Goal: Task Accomplishment & Management: Manage account settings

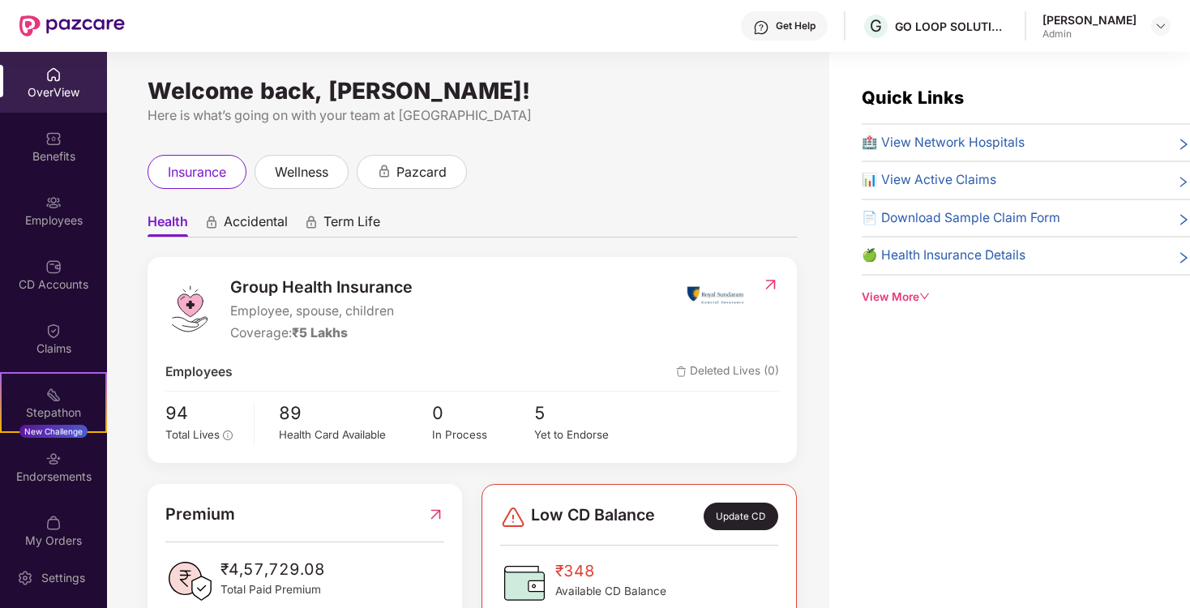
click at [53, 75] on img at bounding box center [53, 74] width 16 height 16
click at [59, 174] on div "Benefits" at bounding box center [53, 146] width 107 height 61
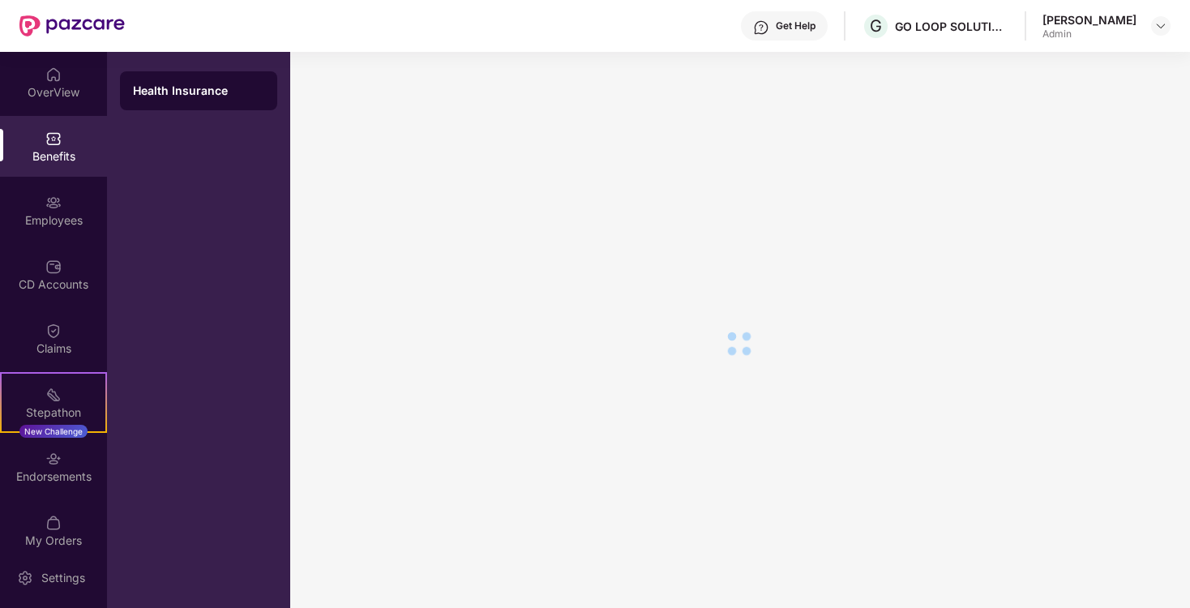
click at [59, 200] on div "Employees" at bounding box center [53, 210] width 107 height 61
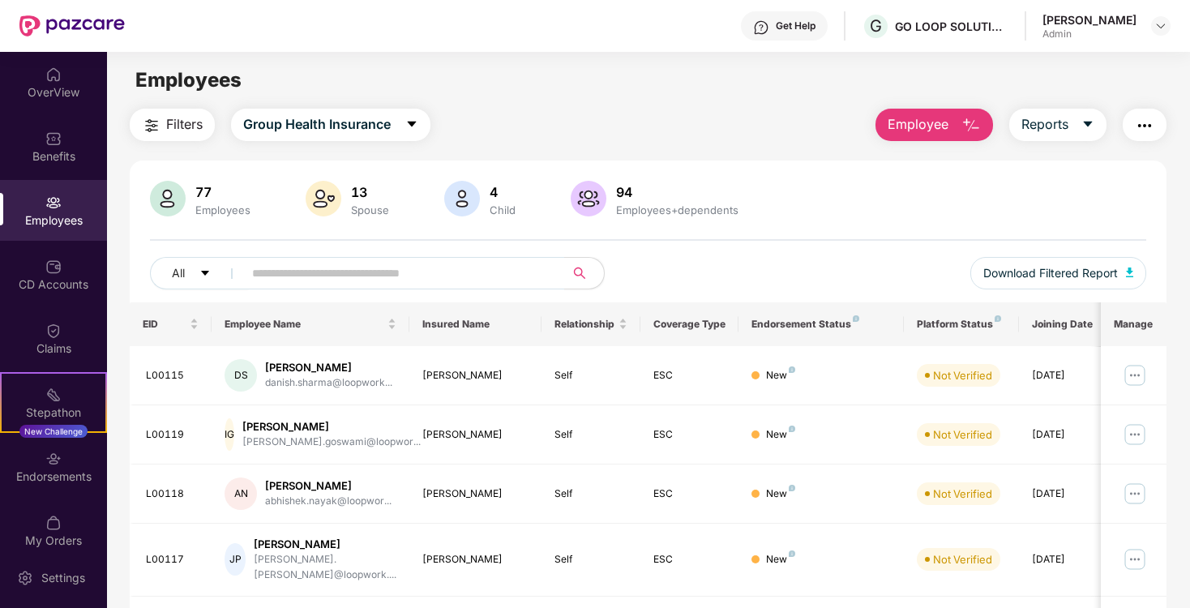
click at [921, 113] on button "Employee" at bounding box center [934, 125] width 118 height 32
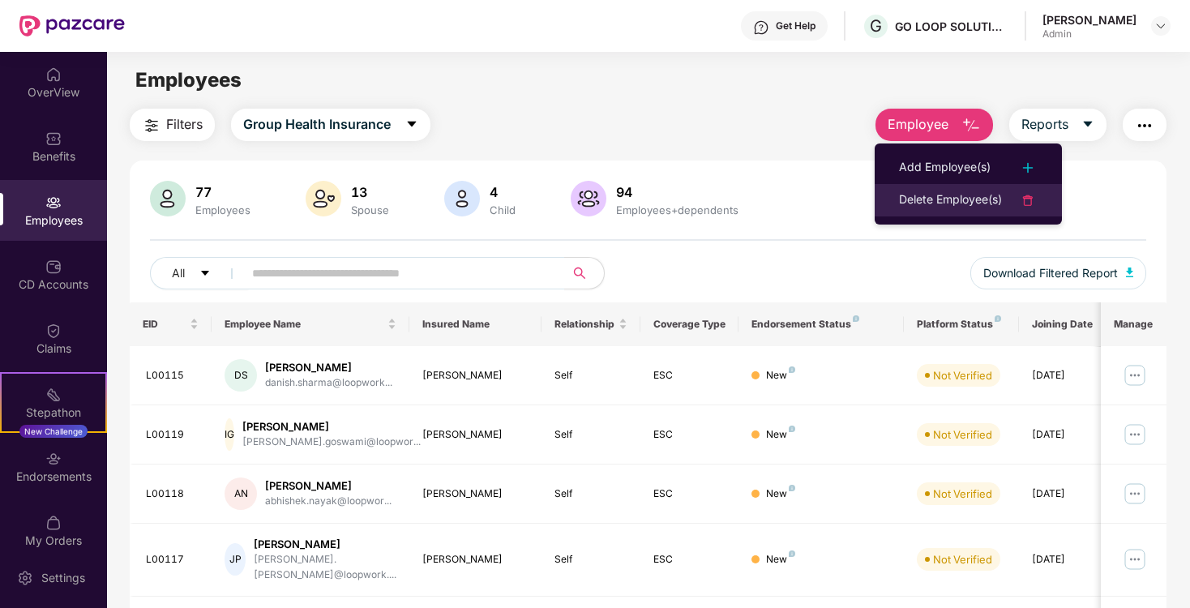
click at [958, 195] on div "Delete Employee(s)" at bounding box center [950, 199] width 103 height 19
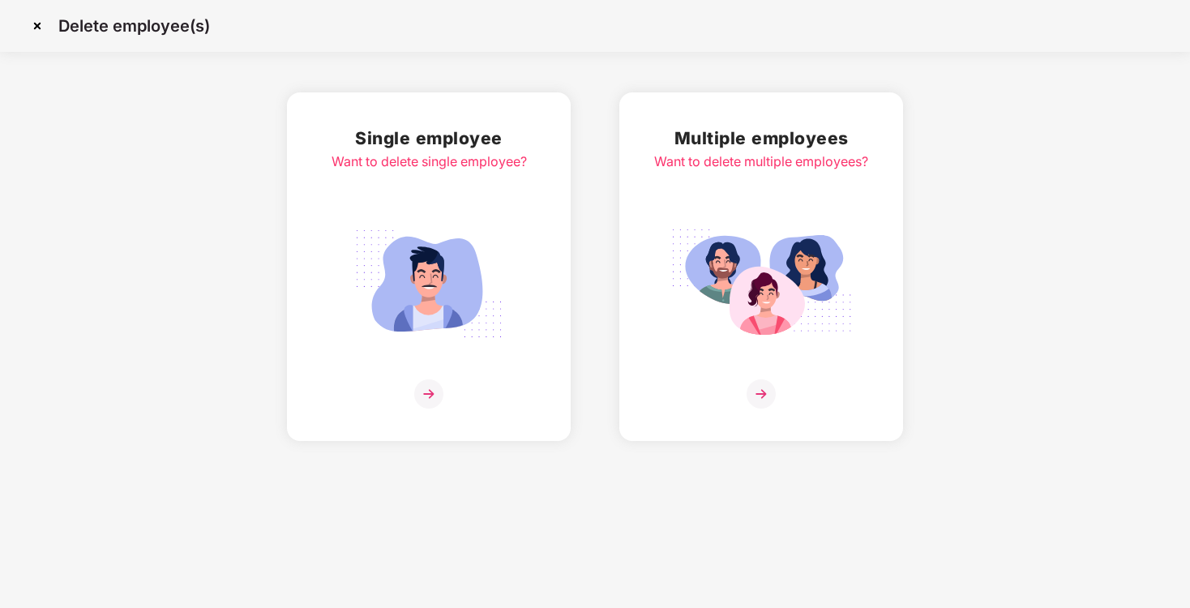
click at [482, 188] on div "Single employee Want to delete single employee?" at bounding box center [428, 267] width 195 height 284
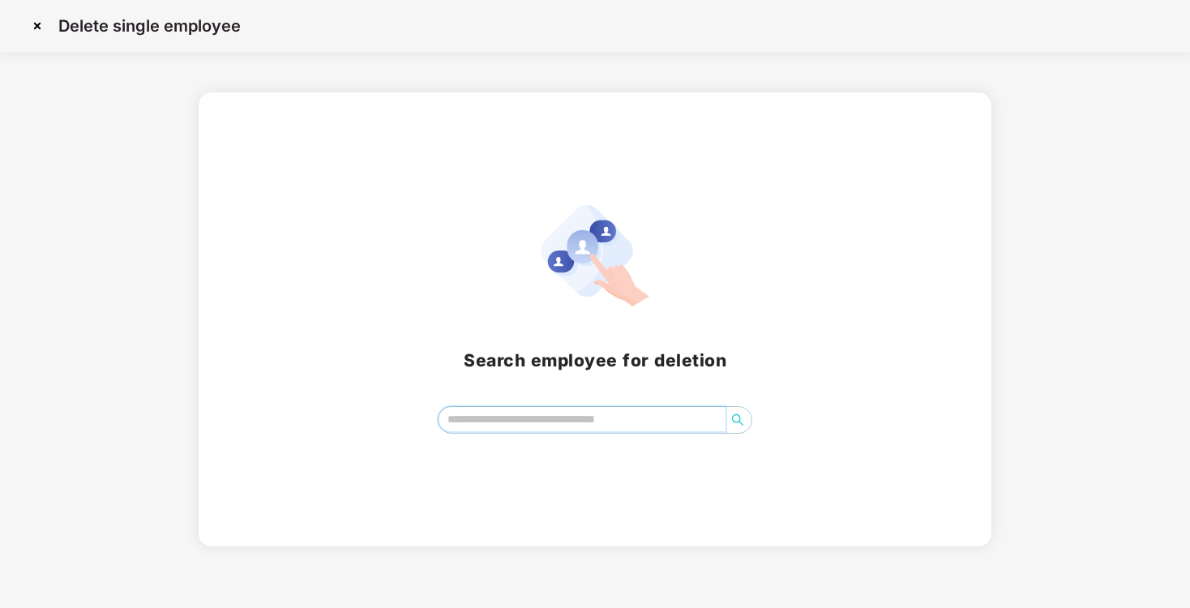
click at [526, 422] on input "search" at bounding box center [581, 419] width 287 height 24
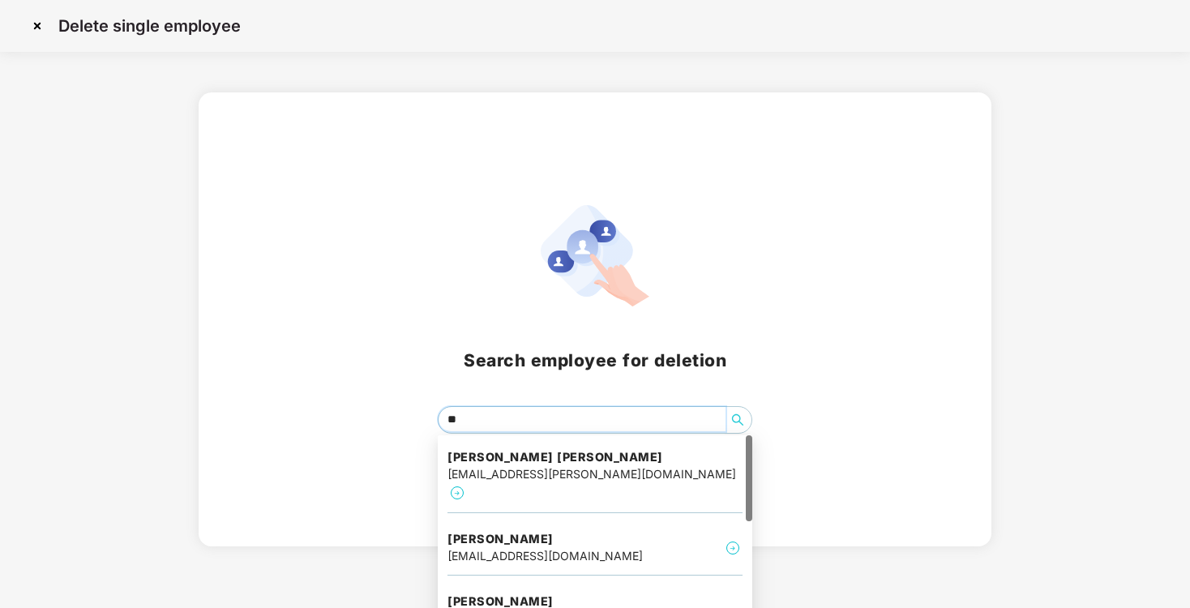
type input "***"
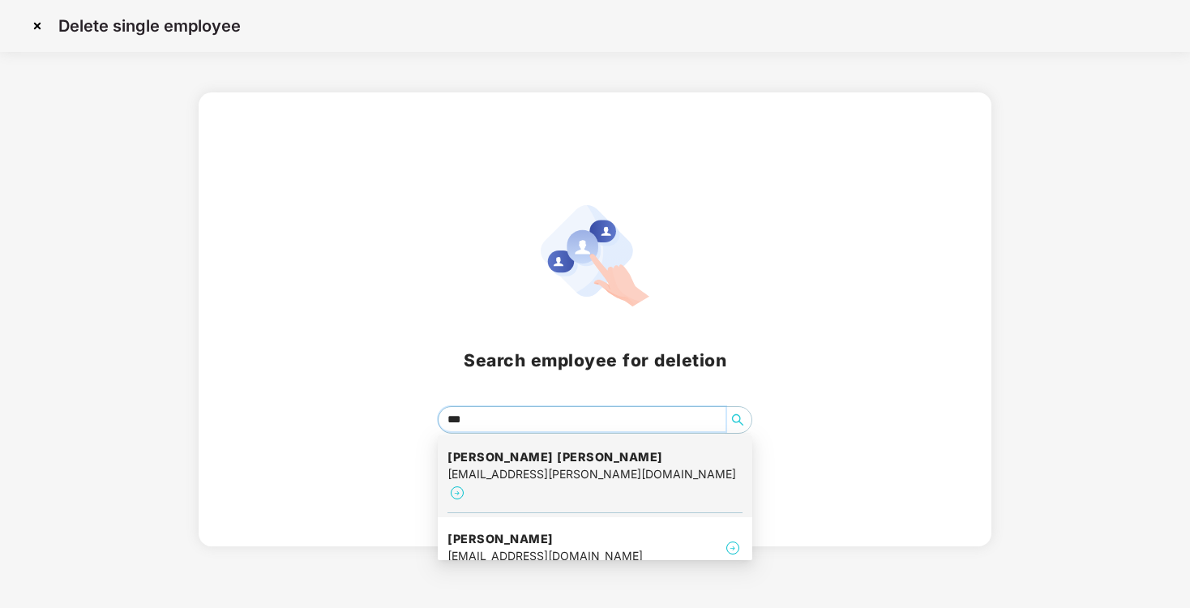
click at [467, 483] on img at bounding box center [456, 492] width 19 height 19
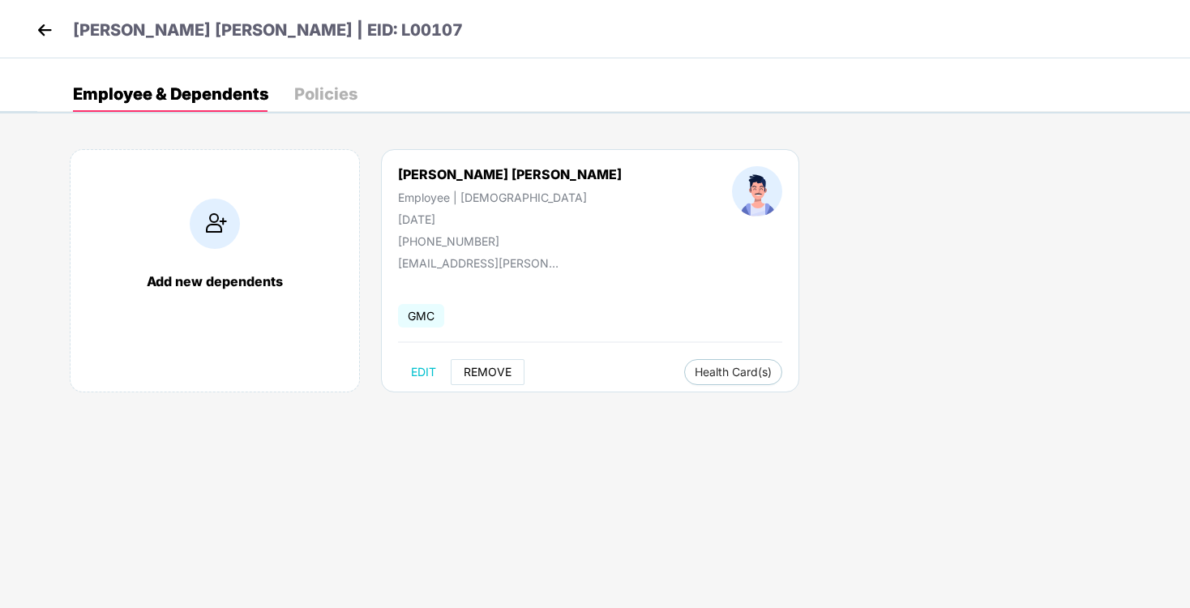
click at [502, 372] on span "REMOVE" at bounding box center [488, 371] width 48 height 13
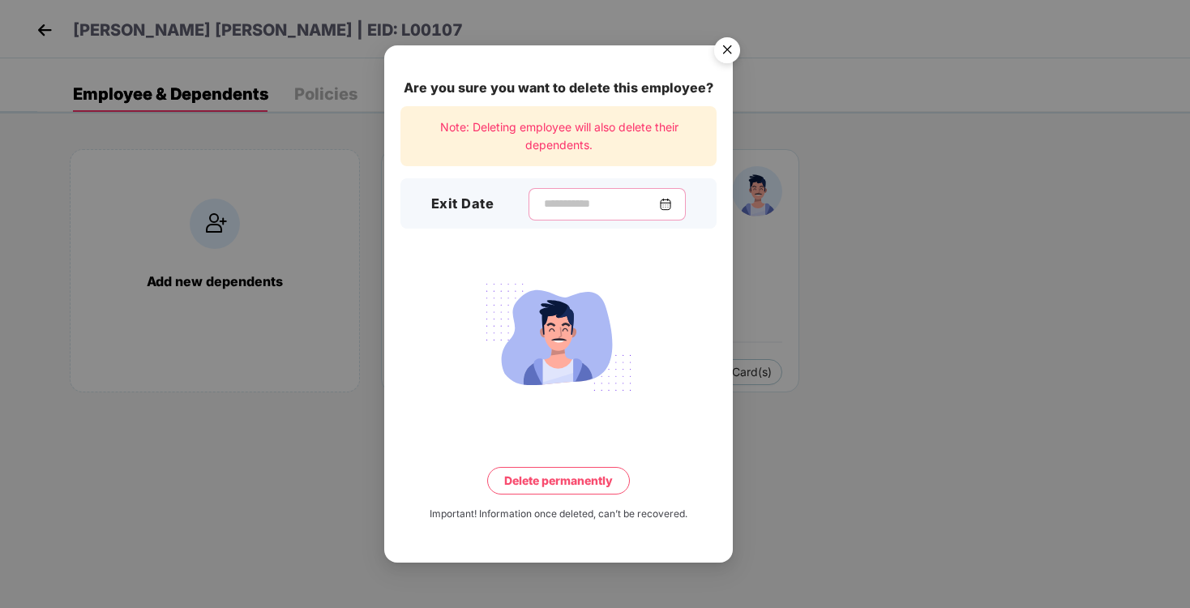
click at [615, 207] on input at bounding box center [600, 203] width 117 height 17
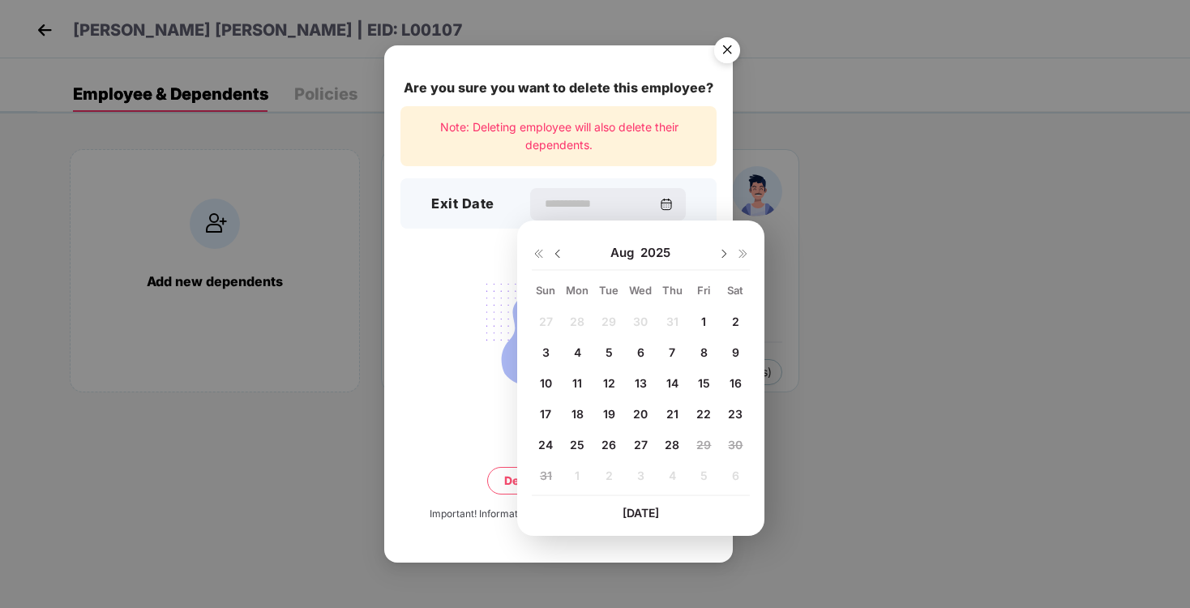
click at [558, 255] on img at bounding box center [557, 253] width 13 height 13
click at [645, 451] on div "29 30 1 2 3 4 5 6 7 8 9 10 11 12 13 14 15 16 17 18 19 20 21 22 23 24 25 26 27 2…" at bounding box center [641, 402] width 218 height 185
click at [642, 445] on div "29 30 1 2 3 4 5 6 7 8 9 10 11 12 13 14 15 16 17 18 19 20 21 22 23 24 25 26 27 2…" at bounding box center [641, 402] width 218 height 185
click at [658, 441] on div "29 30 1 2 3 4 5 6 7 8 9 10 11 12 13 14 15 16 17 18 19 20 21 22 23 24 25 26 27 2…" at bounding box center [641, 402] width 218 height 185
click at [665, 441] on div "29 30 1 2 3 4 5 6 7 8 9 10 11 12 13 14 15 16 17 18 19 20 21 22 23 24 25 26 27 2…" at bounding box center [641, 402] width 218 height 185
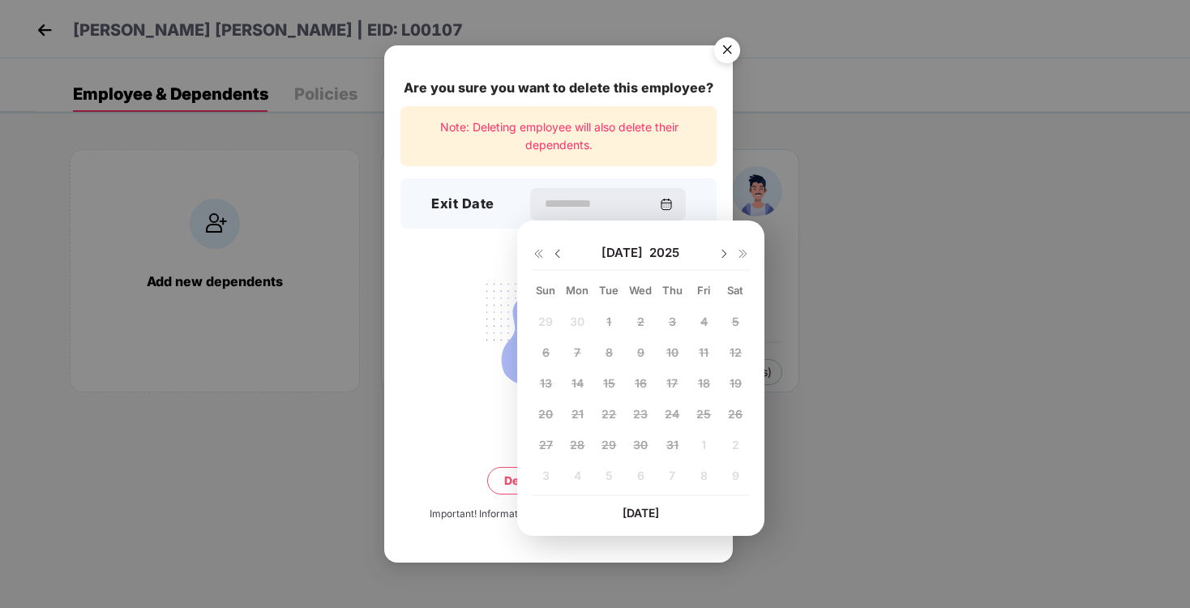
click at [725, 260] on div "[DATE]" at bounding box center [641, 253] width 218 height 32
click at [725, 258] on img at bounding box center [723, 253] width 13 height 13
click at [673, 444] on span "28" at bounding box center [672, 445] width 15 height 14
type input "**********"
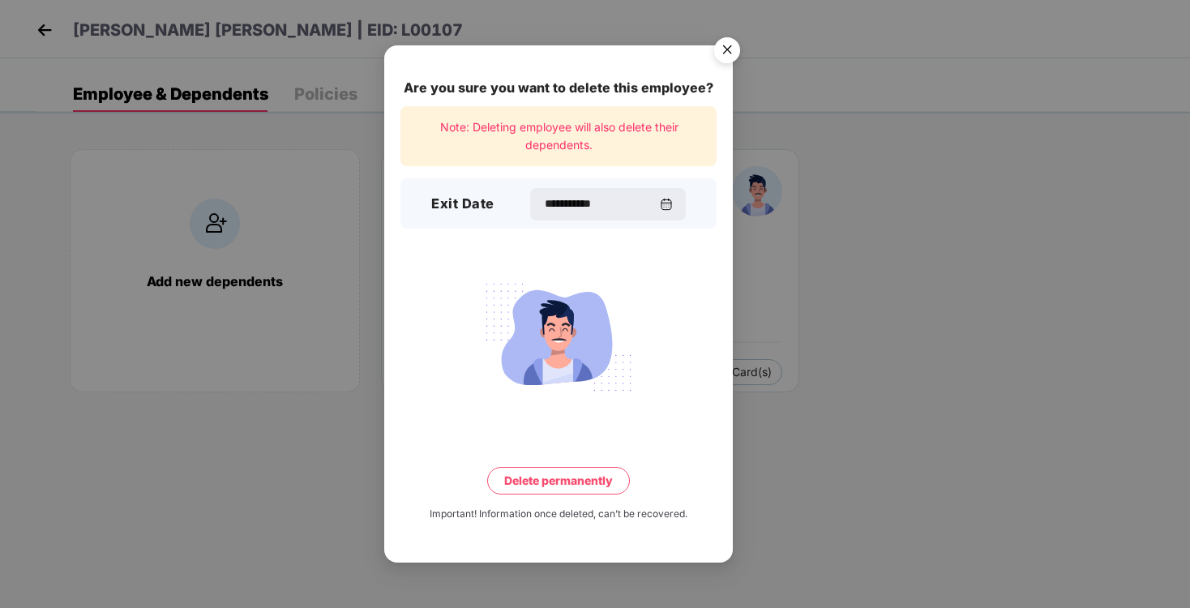
click at [550, 493] on button "Delete permanently" at bounding box center [558, 481] width 143 height 28
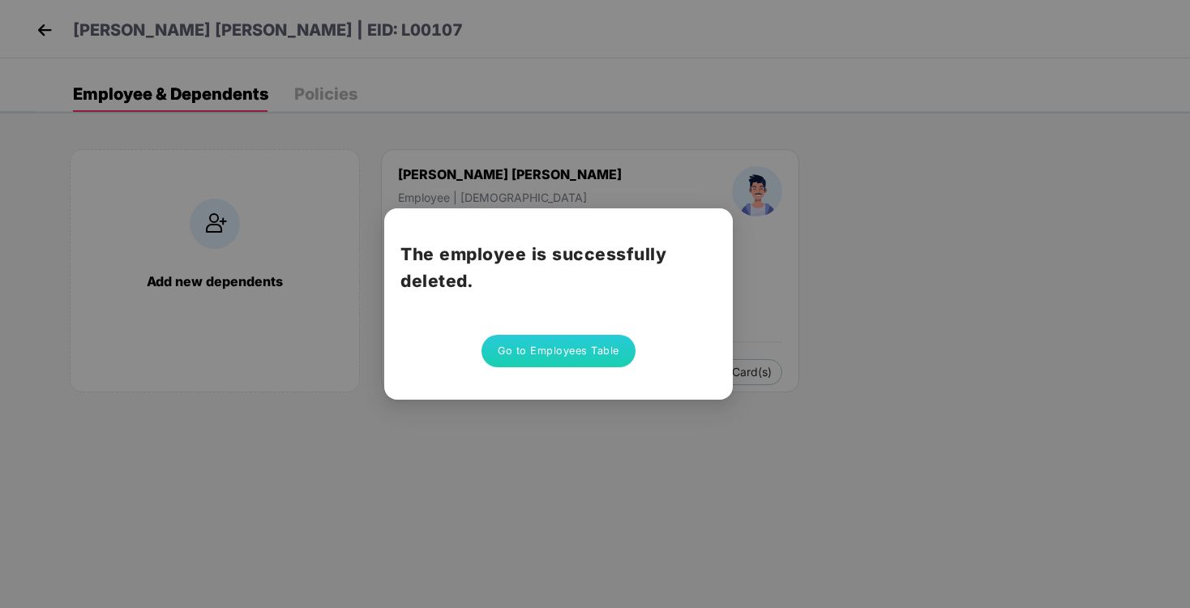
click at [655, 431] on div "The employee is successfully deleted. Go to Employees Table" at bounding box center [595, 304] width 1190 height 608
click at [583, 358] on button "Go to Employees Table" at bounding box center [558, 351] width 154 height 32
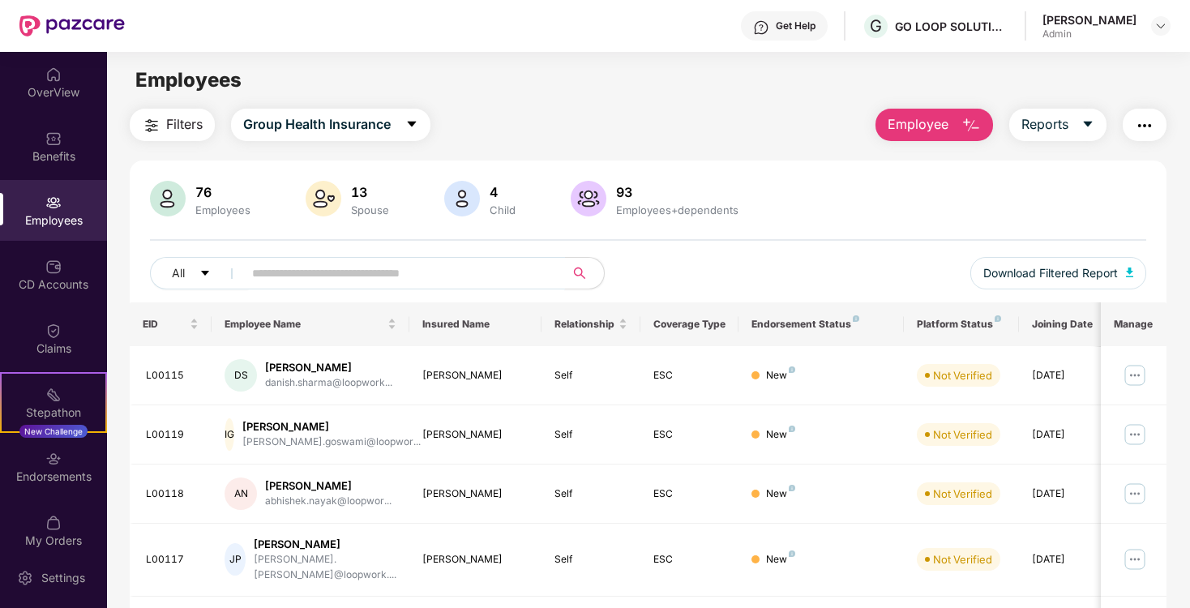
click at [284, 282] on input "text" at bounding box center [397, 273] width 291 height 24
type input "*"
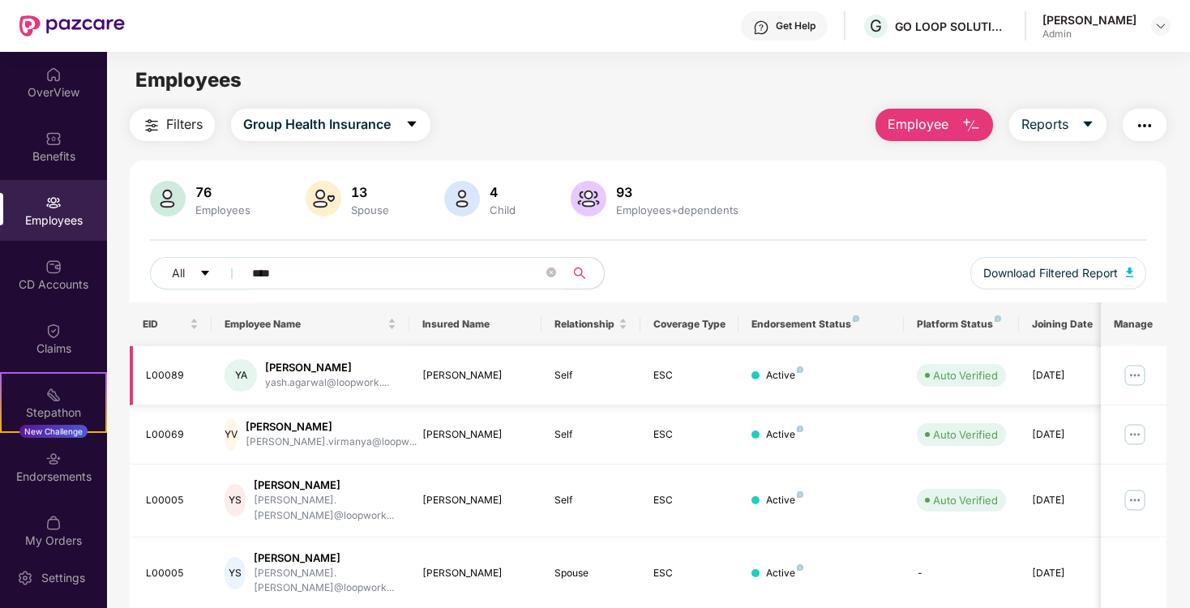
type input "****"
click at [1130, 370] on img at bounding box center [1135, 375] width 26 height 26
click at [324, 367] on div "[PERSON_NAME]" at bounding box center [327, 367] width 124 height 15
click at [230, 376] on div "YA" at bounding box center [240, 375] width 32 height 32
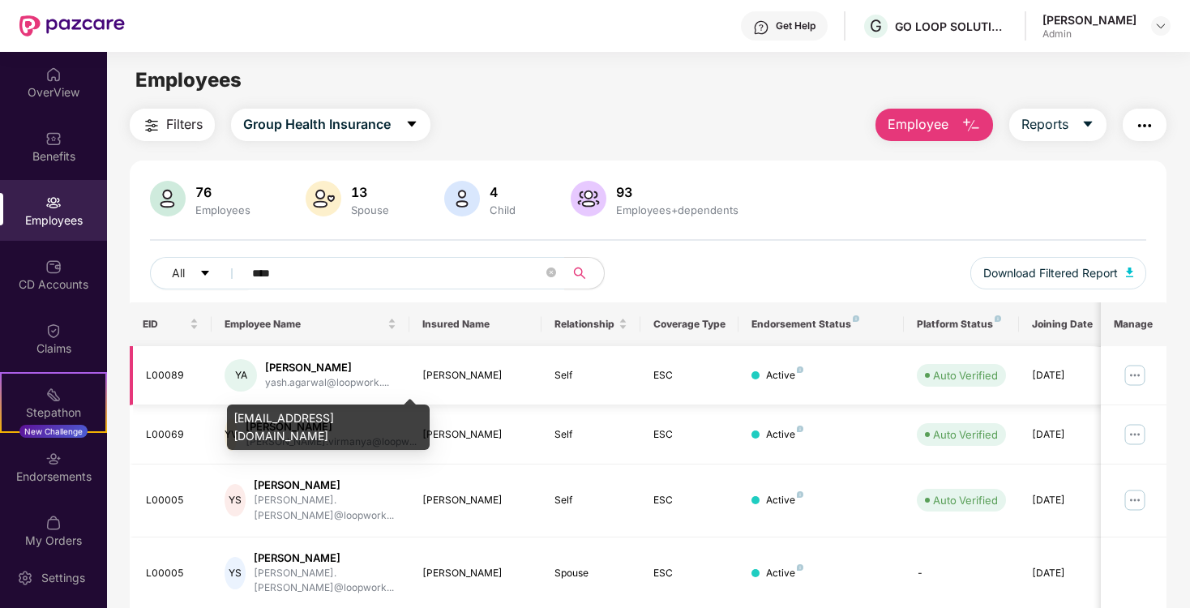
click at [348, 387] on div "yash.agarwal@loopwork...." at bounding box center [327, 382] width 124 height 15
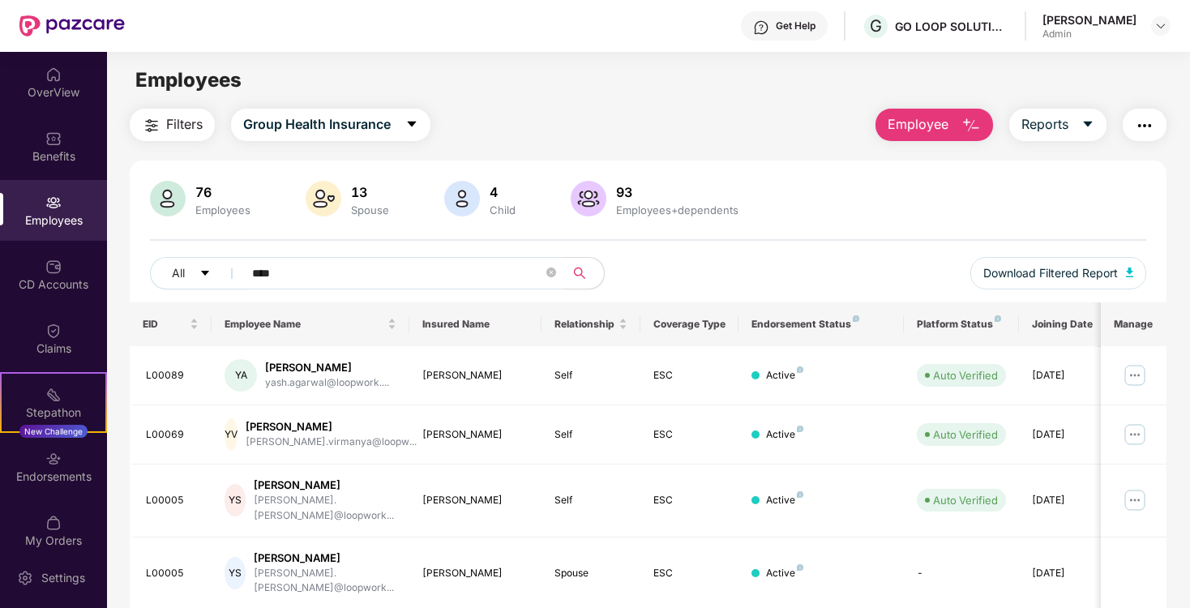
click at [959, 120] on button "Employee" at bounding box center [934, 125] width 118 height 32
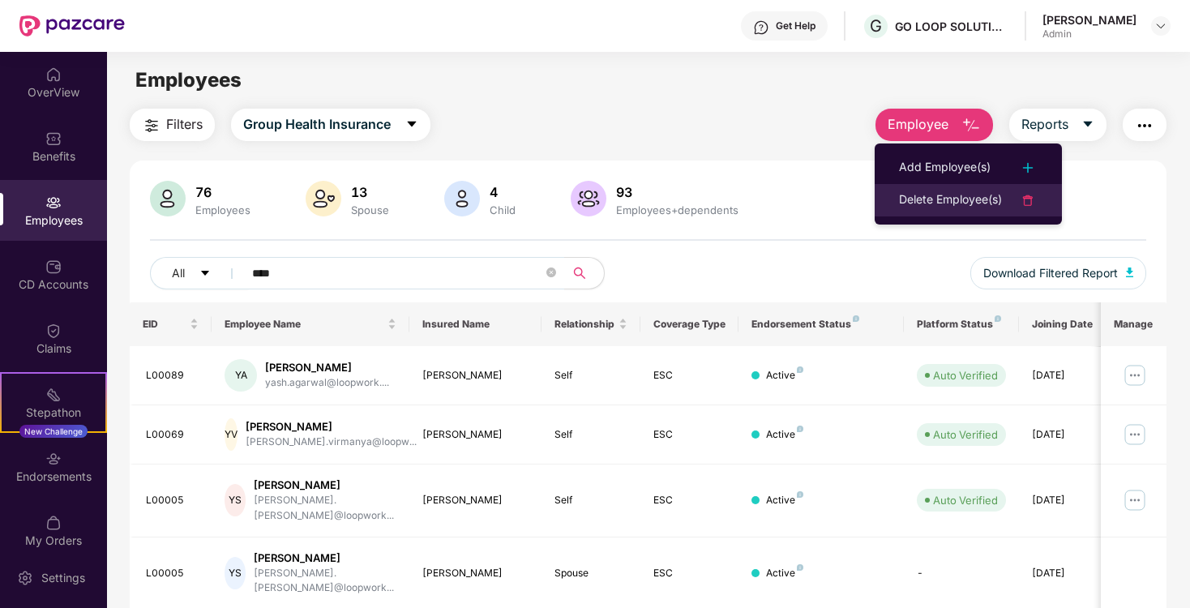
click at [928, 199] on div "Delete Employee(s)" at bounding box center [950, 199] width 103 height 19
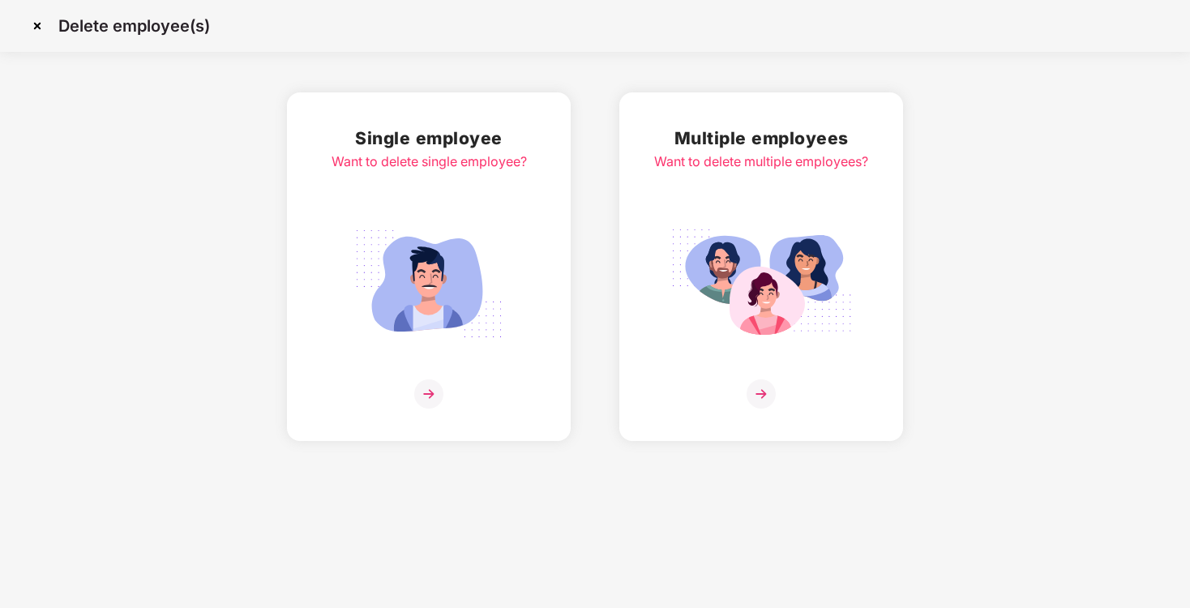
click at [499, 228] on img at bounding box center [429, 283] width 182 height 126
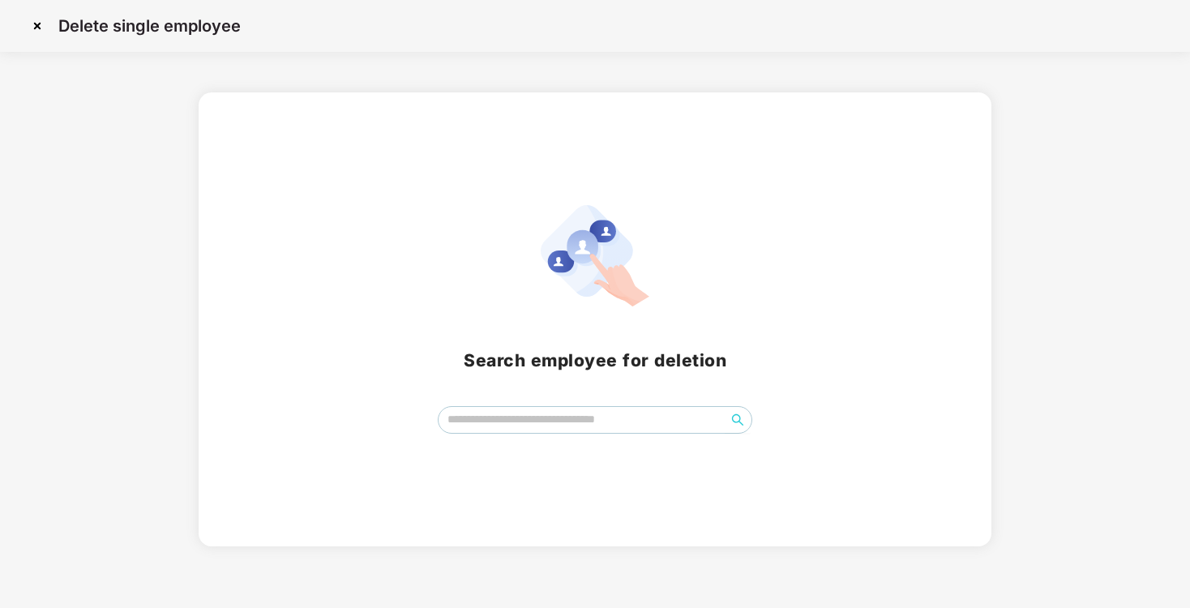
click at [541, 432] on span at bounding box center [595, 420] width 314 height 28
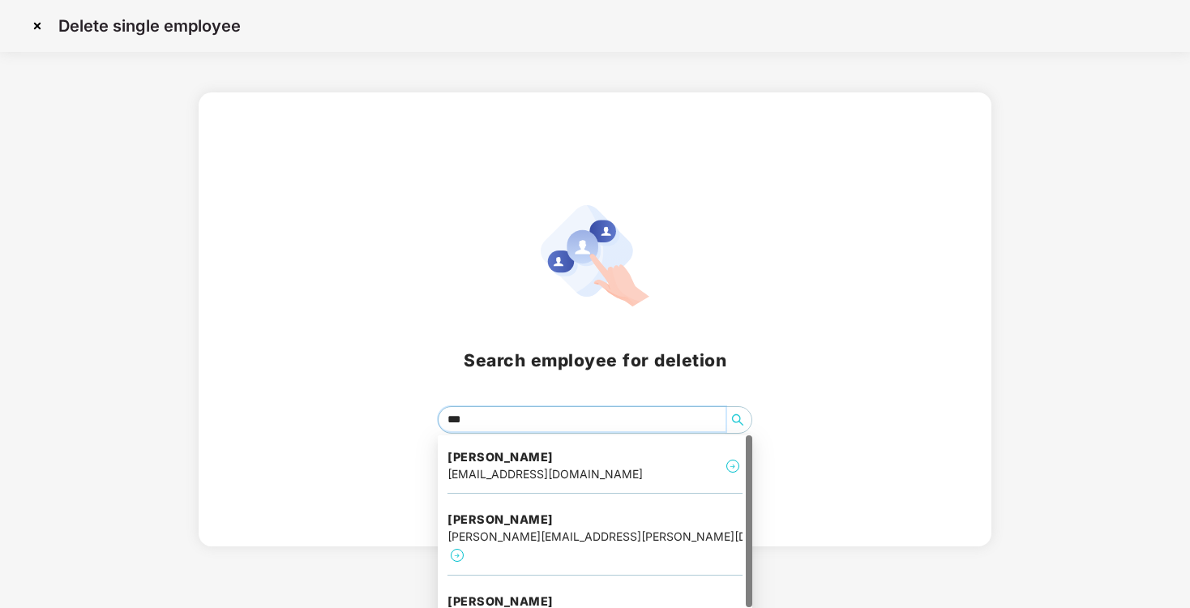
type input "****"
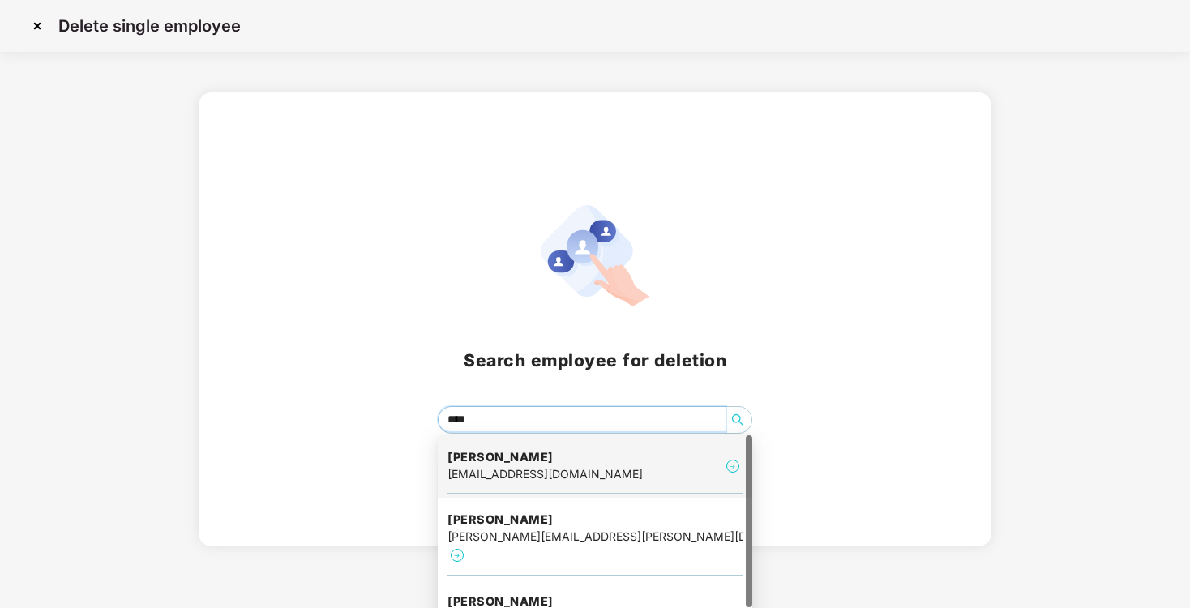
click at [729, 467] on img at bounding box center [732, 465] width 19 height 19
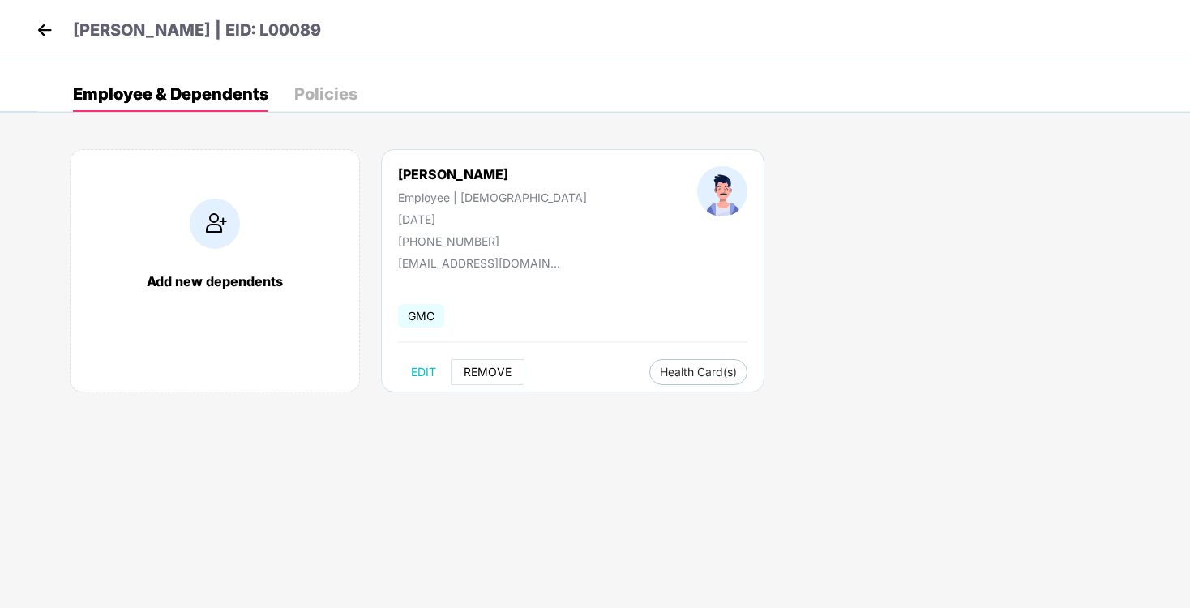
click at [489, 371] on span "REMOVE" at bounding box center [488, 371] width 48 height 13
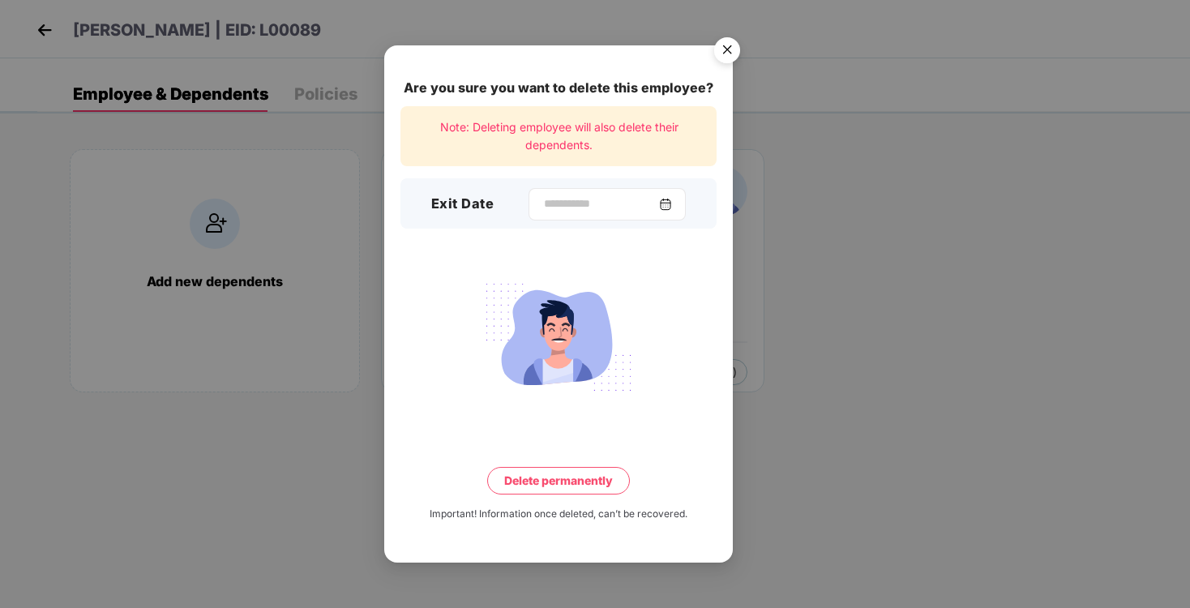
click at [673, 196] on div at bounding box center [606, 204] width 157 height 32
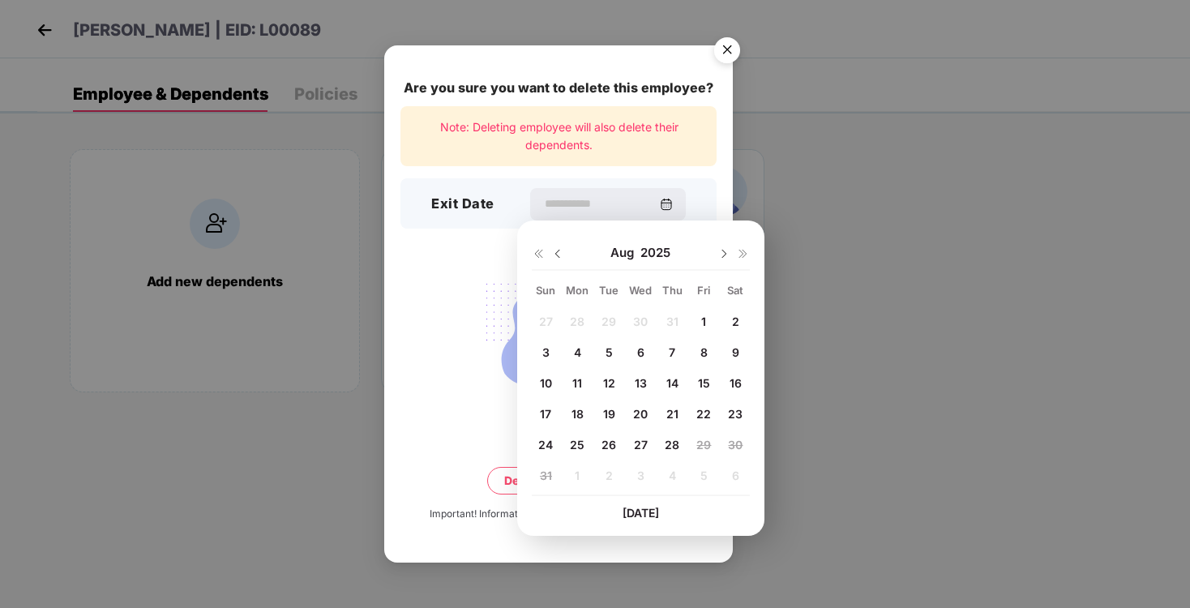
click at [673, 441] on span "28" at bounding box center [672, 445] width 15 height 14
type input "**********"
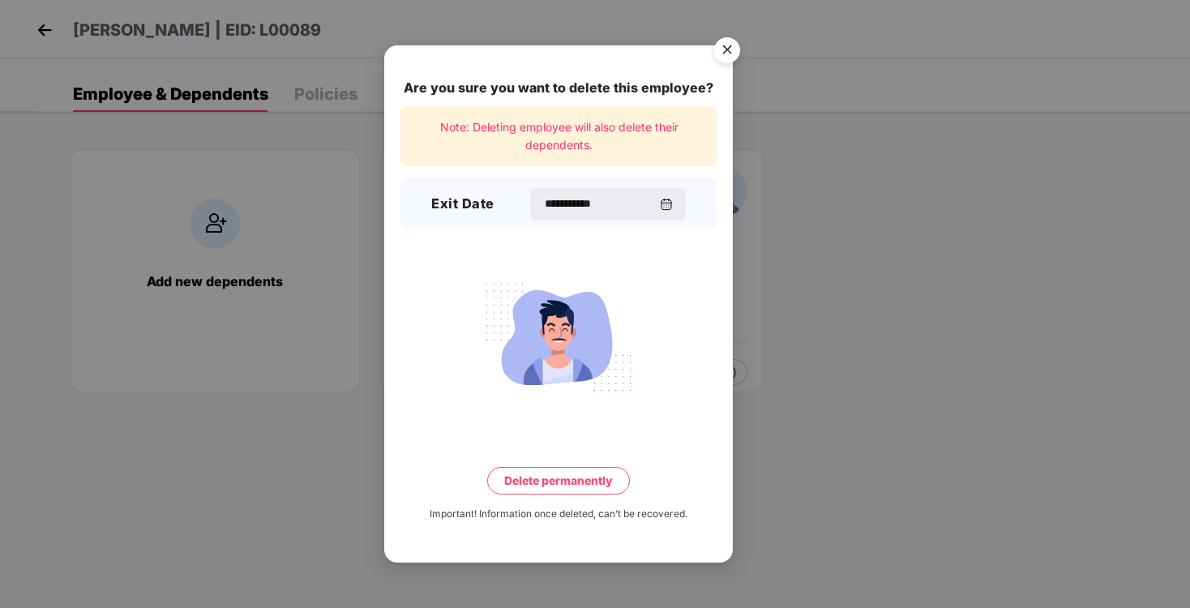
click at [583, 494] on button "Delete permanently" at bounding box center [558, 481] width 143 height 28
click at [583, 494] on button "Delete permanently" at bounding box center [558, 481] width 169 height 28
